Goal: Navigation & Orientation: Find specific page/section

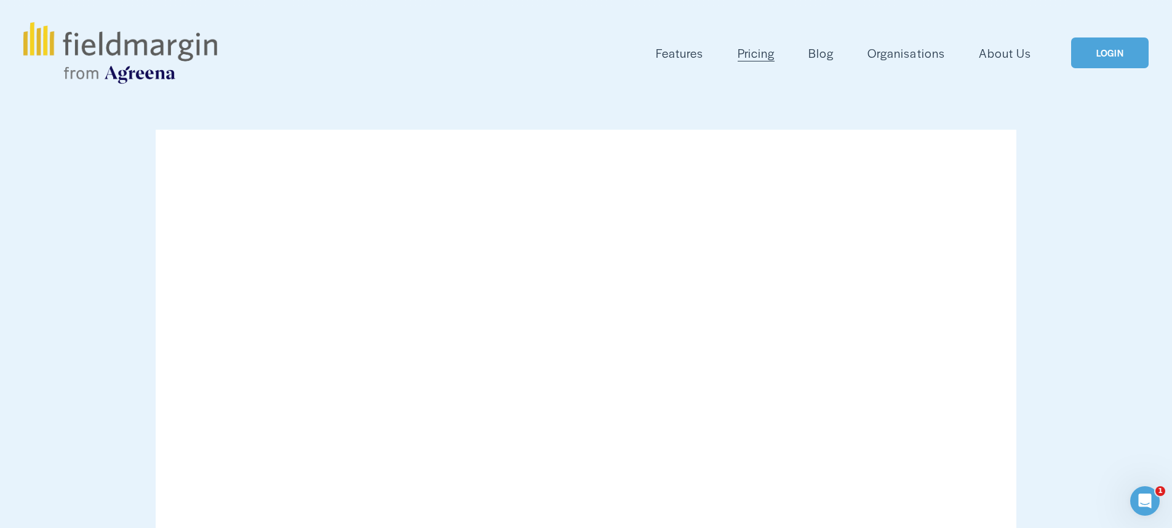
click at [1105, 56] on link "LOGIN" at bounding box center [1109, 53] width 77 height 31
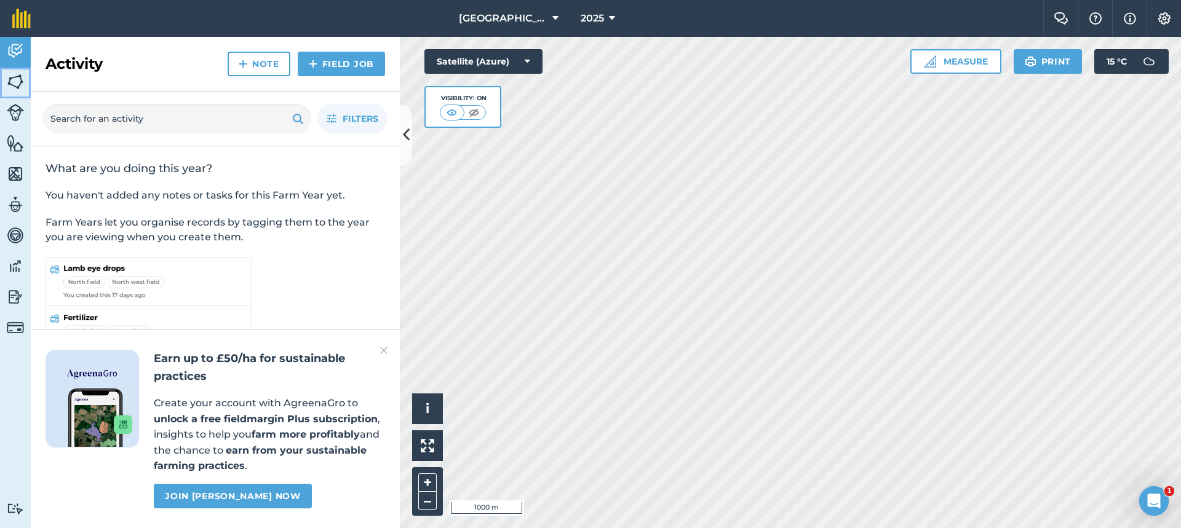
click at [22, 90] on img at bounding box center [15, 82] width 17 height 18
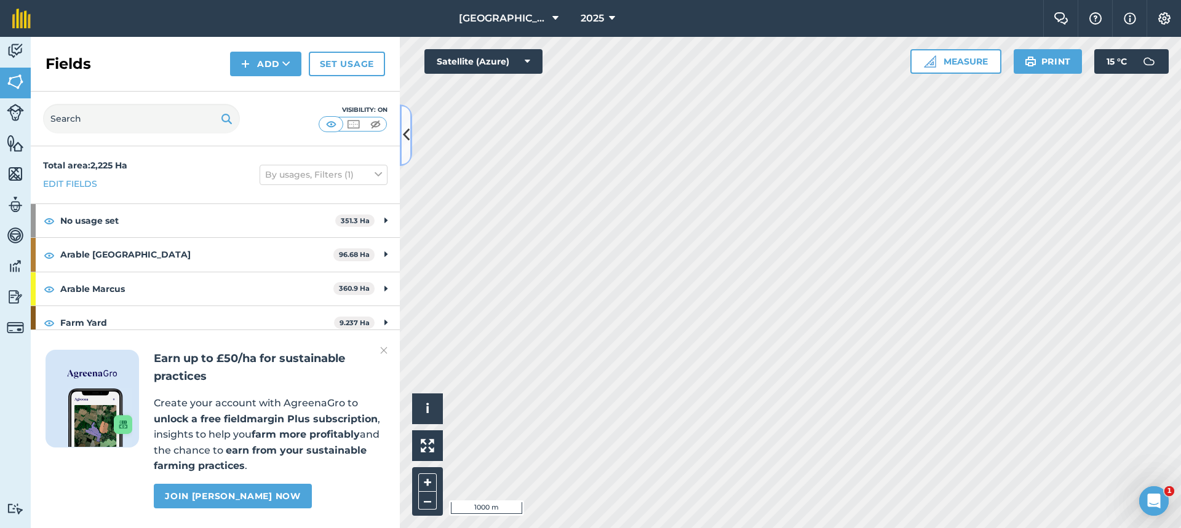
click at [407, 133] on icon at bounding box center [406, 135] width 7 height 22
